Goal: Find specific page/section: Find specific page/section

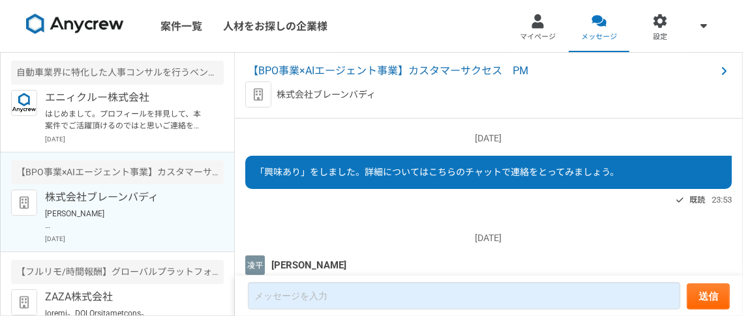
scroll to position [222, 0]
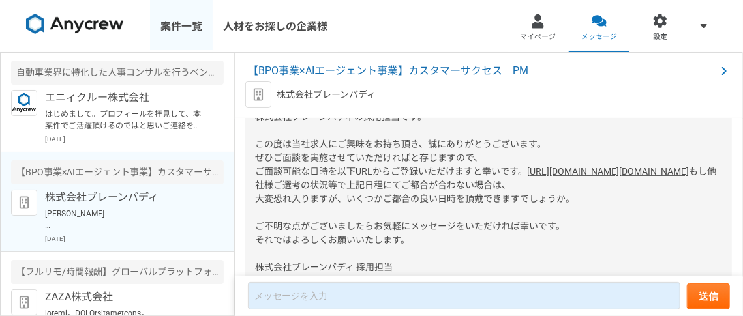
click at [172, 27] on link "案件一覧" at bounding box center [181, 26] width 63 height 52
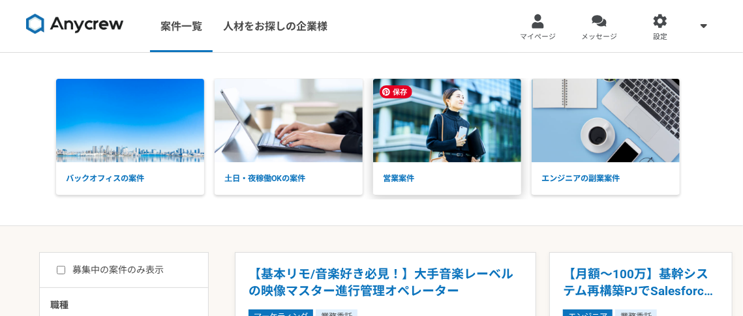
click at [436, 117] on img at bounding box center [447, 120] width 148 height 83
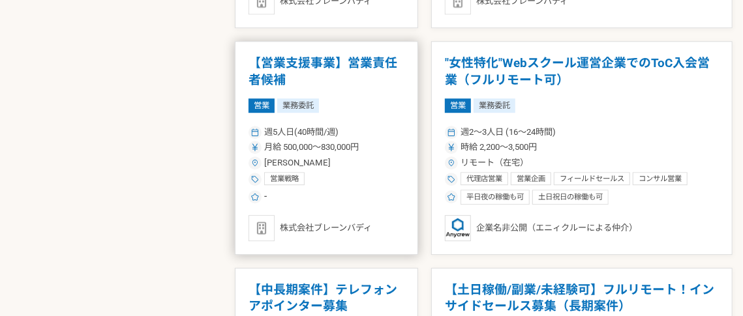
scroll to position [1571, 0]
click at [381, 63] on h1 "【営業支援事業】営業責任者候補" at bounding box center [326, 71] width 156 height 33
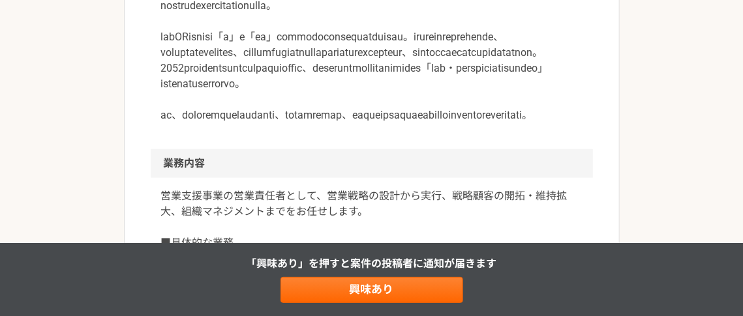
scroll to position [524, 0]
